Goal: Task Accomplishment & Management: Use online tool/utility

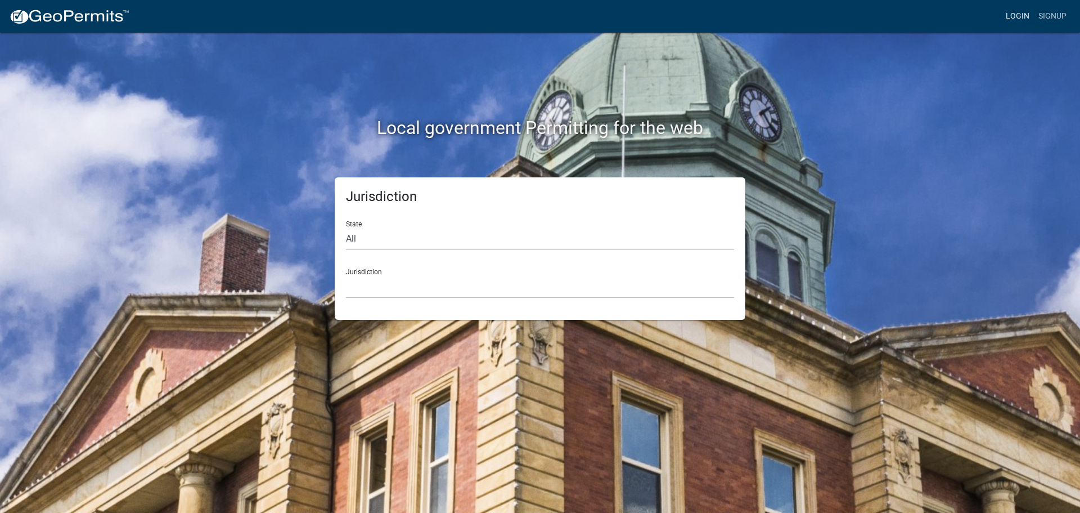
click at [1014, 13] on link "Login" at bounding box center [1018, 16] width 33 height 21
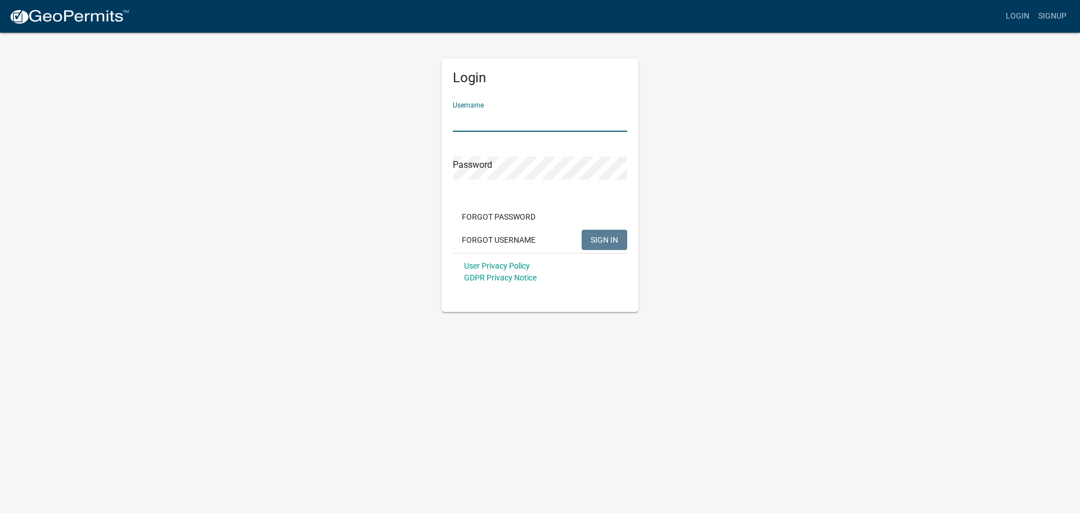
click at [532, 116] on input "Username" at bounding box center [540, 120] width 174 height 23
type input "bhamilton"
click at [615, 239] on span "SIGN IN" at bounding box center [605, 239] width 28 height 9
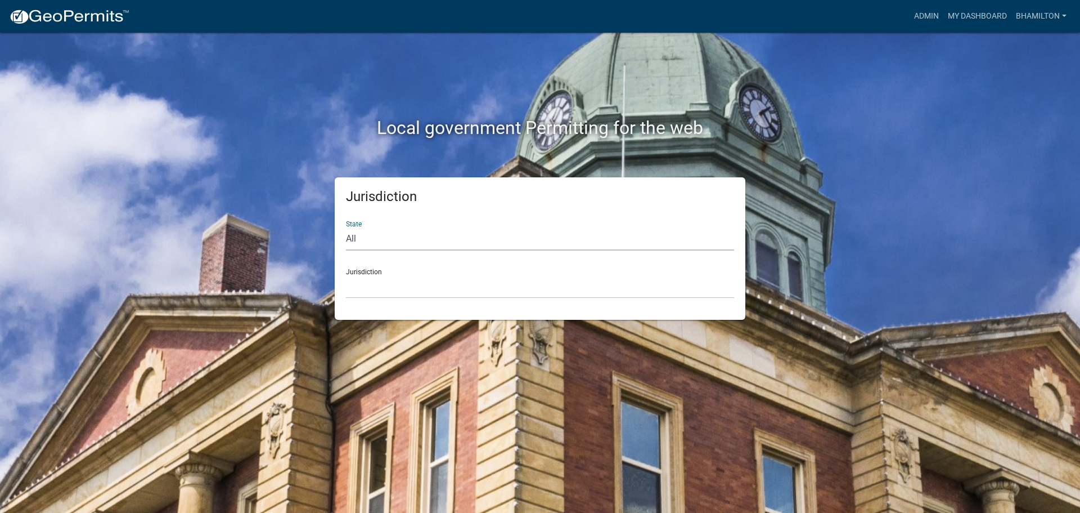
click at [349, 239] on select "All [US_STATE] [US_STATE] [US_STATE] [US_STATE] [US_STATE] [US_STATE] [US_STATE…" at bounding box center [540, 238] width 388 height 23
select select "[US_STATE]"
click at [346, 227] on select "All [US_STATE] [US_STATE] [US_STATE] [US_STATE] [US_STATE] [US_STATE] [US_STATE…" at bounding box center [540, 238] width 388 height 23
click at [916, 15] on link "Admin" at bounding box center [927, 16] width 34 height 21
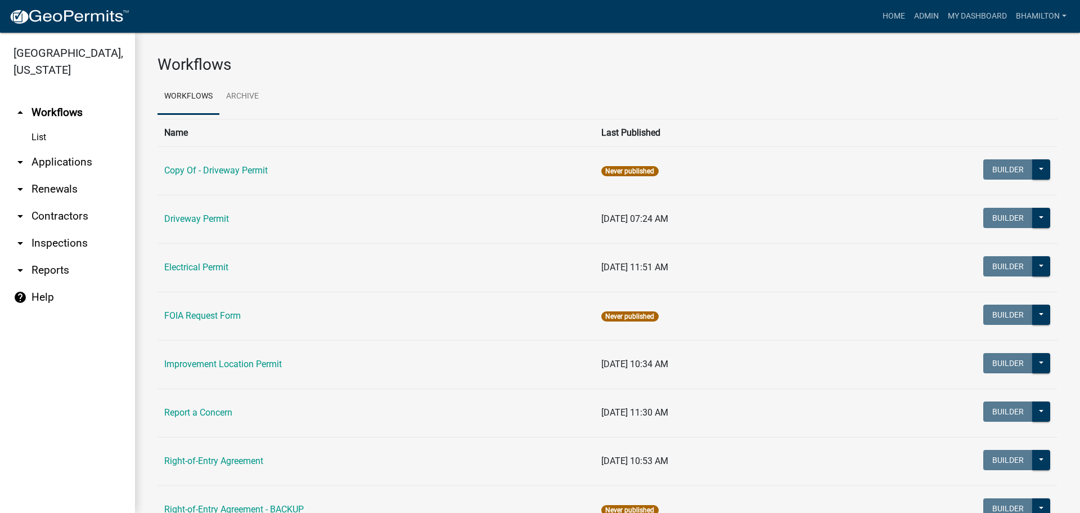
click at [60, 164] on link "arrow_drop_down Applications" at bounding box center [67, 162] width 135 height 27
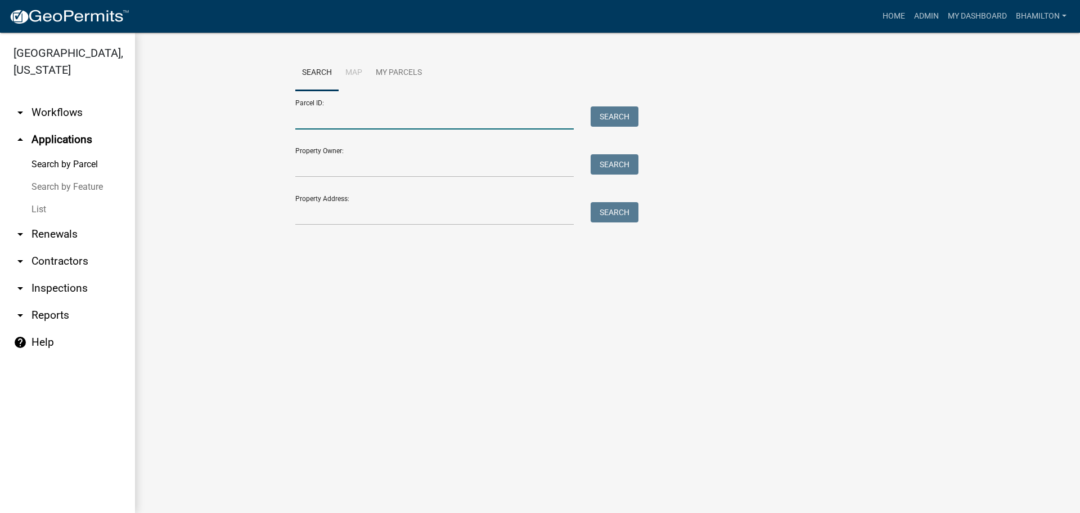
click at [309, 115] on input "Parcel ID:" at bounding box center [434, 117] width 279 height 23
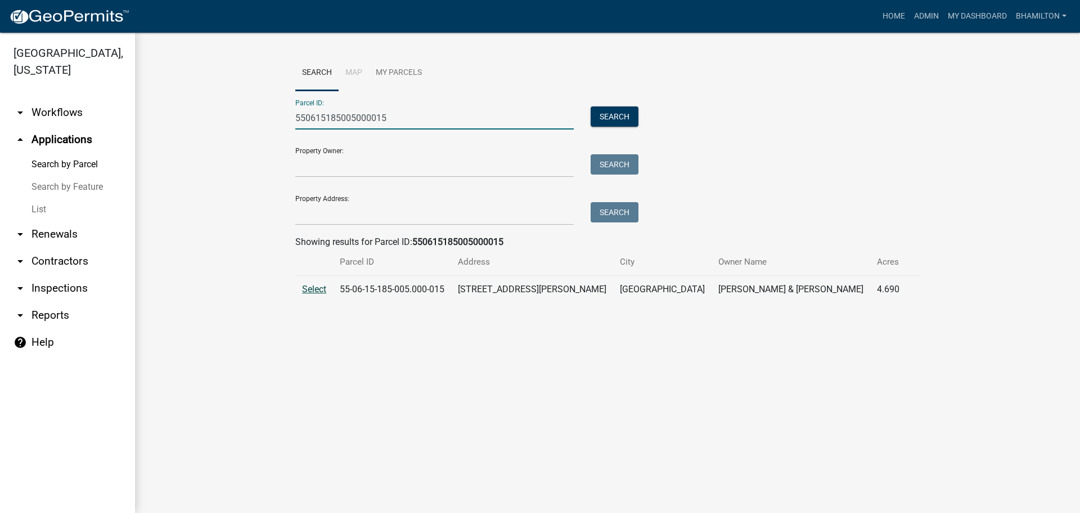
type input "550615185005000015"
click at [313, 288] on span "Select" at bounding box center [314, 289] width 24 height 11
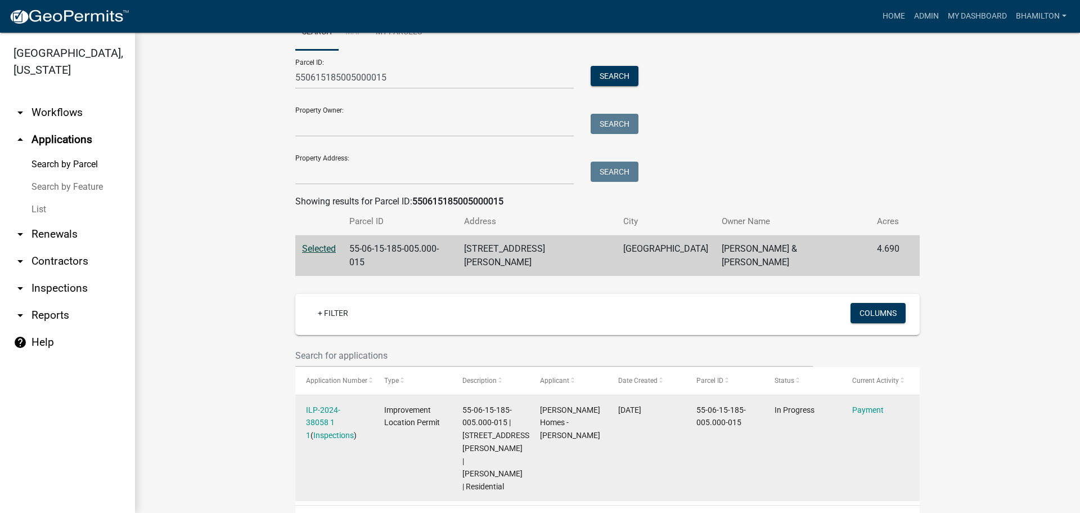
scroll to position [83, 0]
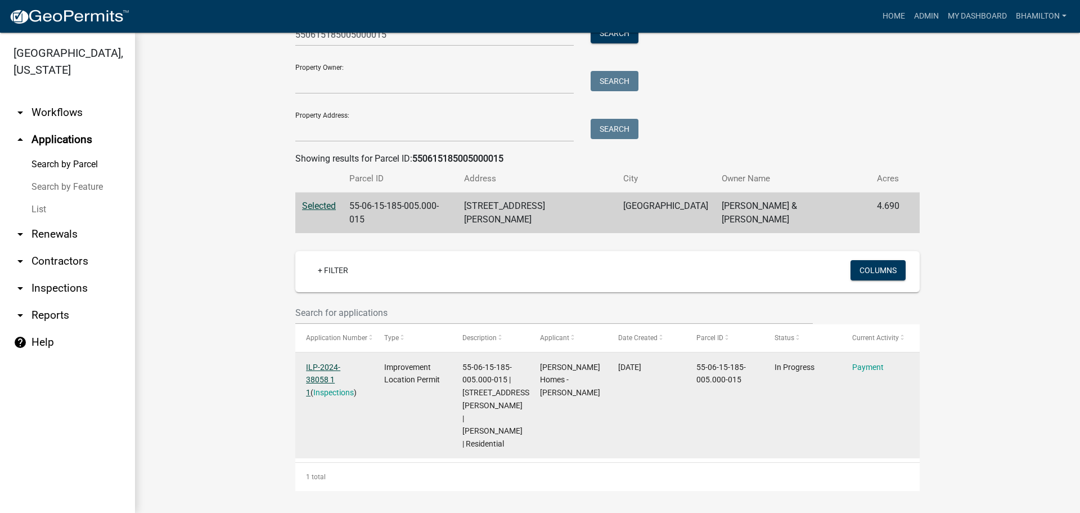
click at [340, 362] on link "ILP-2024-38058 1 1" at bounding box center [323, 379] width 34 height 35
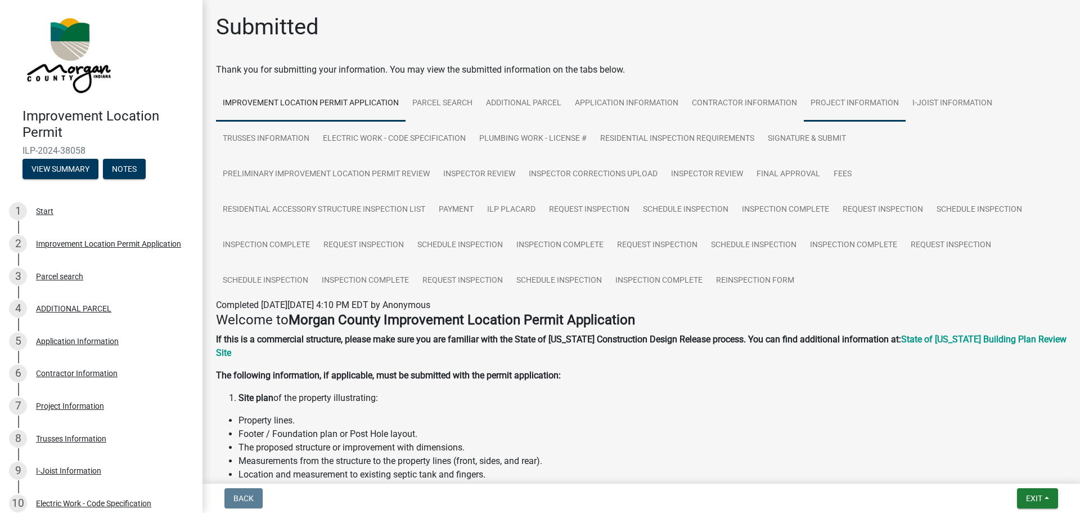
click at [856, 104] on link "Project Information" at bounding box center [855, 104] width 102 height 36
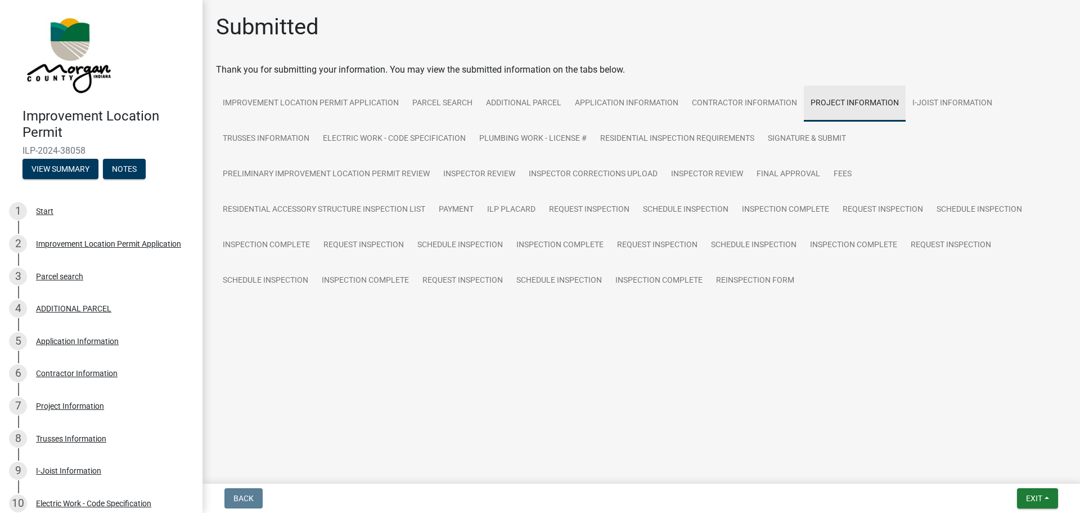
click at [856, 104] on link "Project Information" at bounding box center [855, 104] width 102 height 36
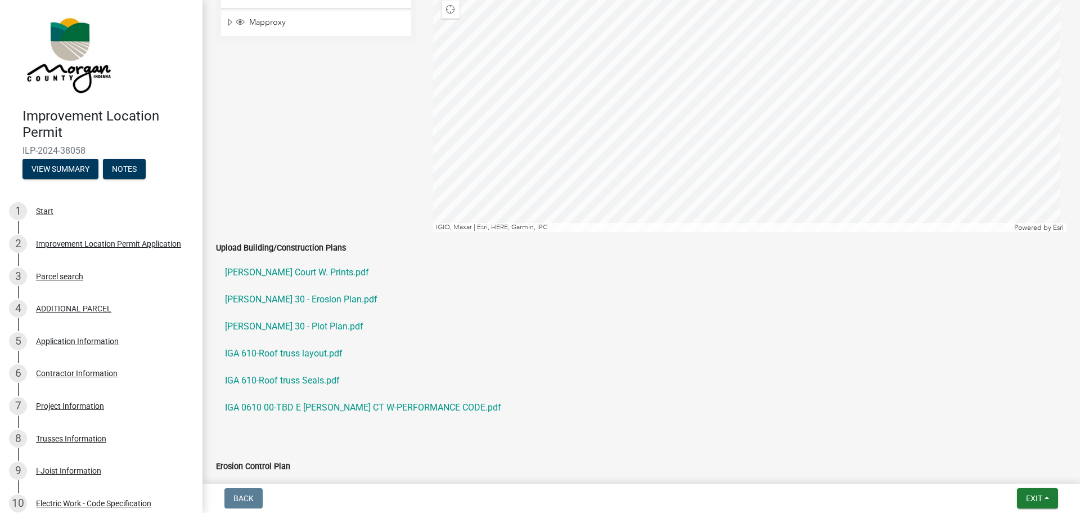
scroll to position [1857, 0]
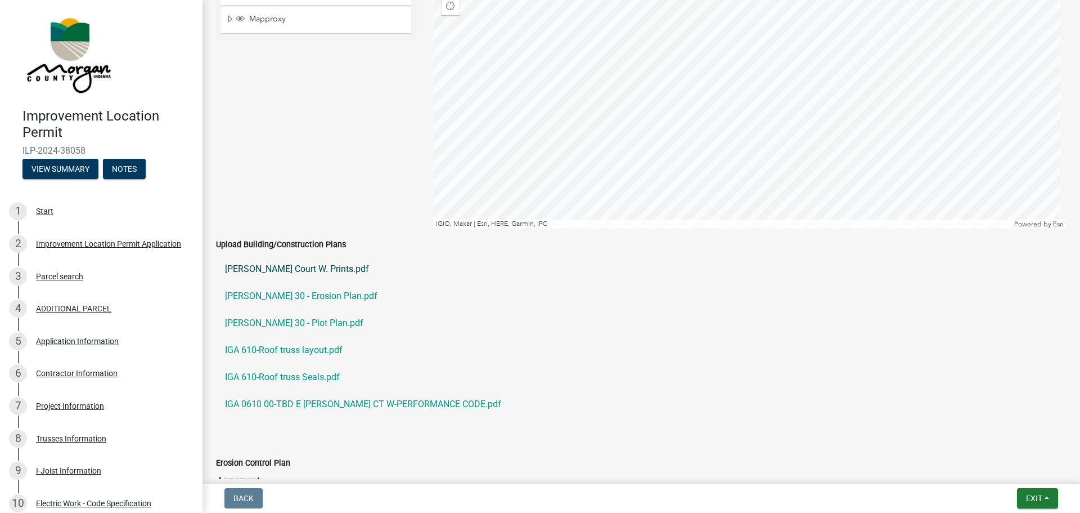
click at [304, 272] on link "[PERSON_NAME] Court W. Prints.pdf" at bounding box center [641, 268] width 851 height 27
